Goal: Task Accomplishment & Management: Complete application form

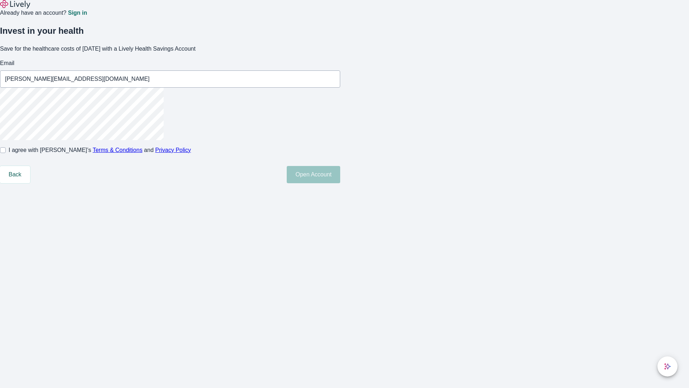
click at [6, 153] on input "I agree with Lively’s Terms & Conditions and Privacy Policy" at bounding box center [3, 150] width 6 height 6
checkbox input "true"
click at [340, 183] on button "Open Account" at bounding box center [314, 174] width 54 height 17
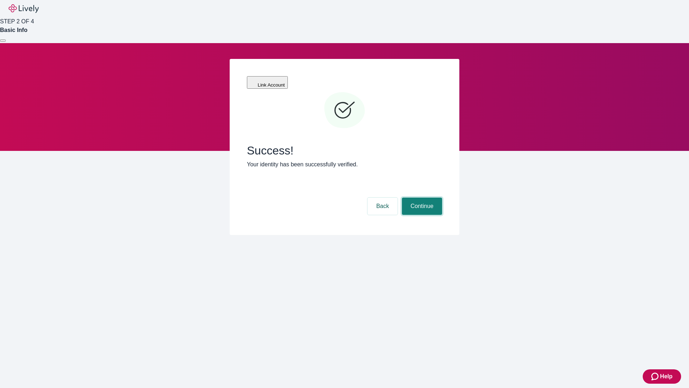
click at [421, 197] on button "Continue" at bounding box center [422, 205] width 40 height 17
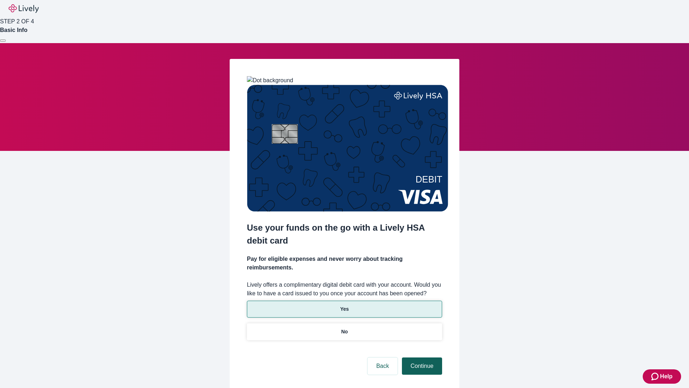
click at [344, 305] on p "Yes" at bounding box center [344, 309] width 9 height 8
click at [421, 357] on button "Continue" at bounding box center [422, 365] width 40 height 17
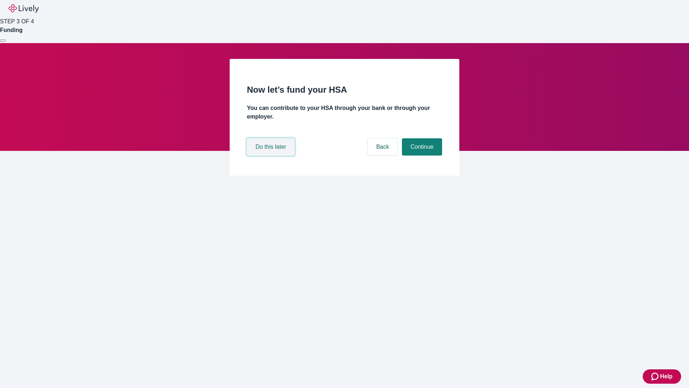
click at [272, 155] on button "Do this later" at bounding box center [271, 146] width 48 height 17
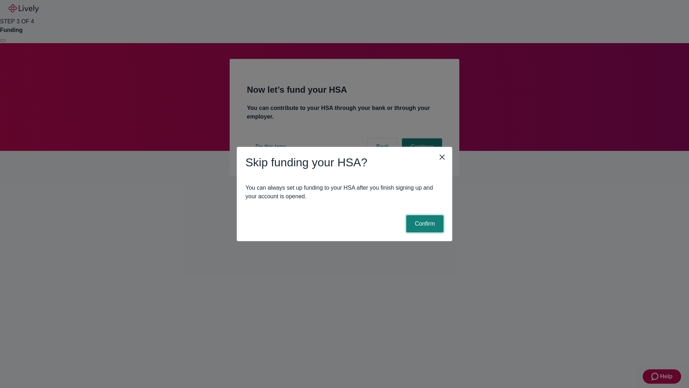
click at [424, 224] on button "Confirm" at bounding box center [424, 223] width 37 height 17
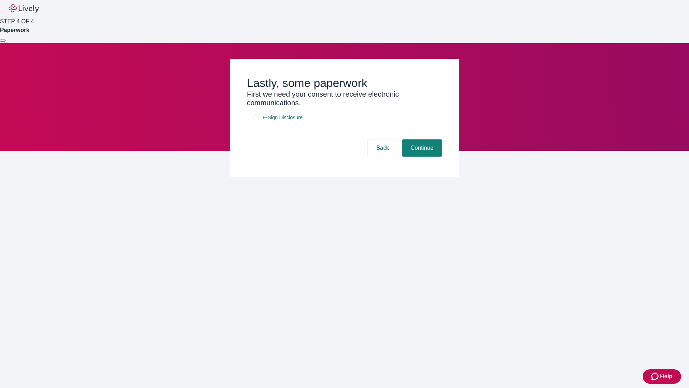
click at [256, 120] on input "E-Sign Disclosure" at bounding box center [256, 118] width 6 height 6
checkbox input "true"
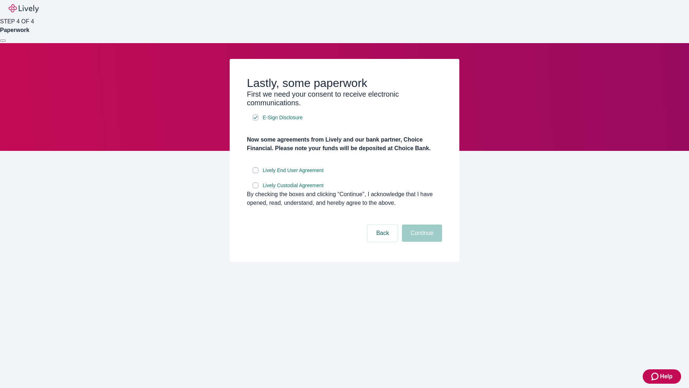
click at [256, 173] on input "Lively End User Agreement" at bounding box center [256, 170] width 6 height 6
checkbox input "true"
click at [256, 188] on input "Lively Custodial Agreement" at bounding box center [256, 185] width 6 height 6
checkbox input "true"
click at [421, 242] on button "Continue" at bounding box center [422, 232] width 40 height 17
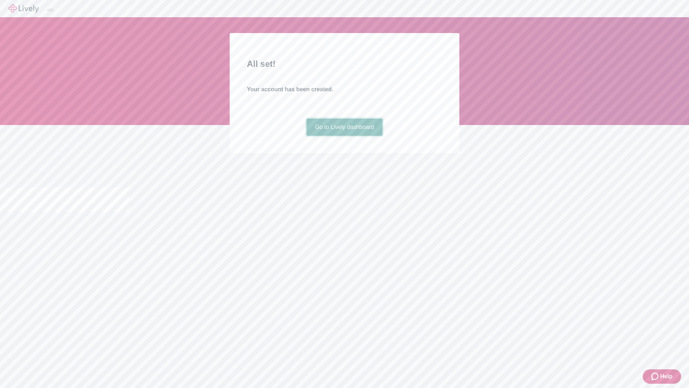
click at [344, 136] on link "Go to Lively dashboard" at bounding box center [345, 126] width 76 height 17
